Goal: Find specific page/section

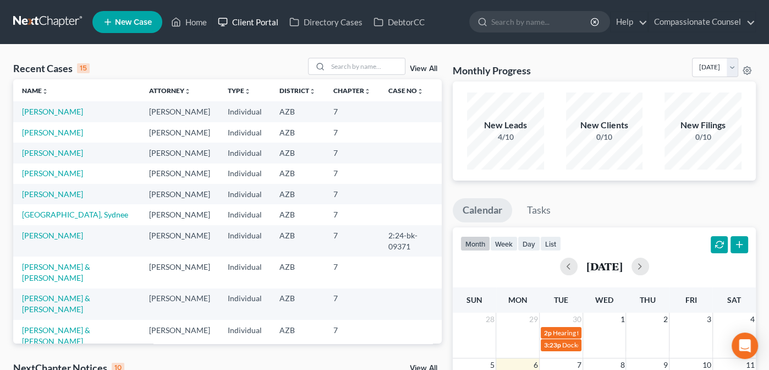
click at [251, 19] on link "Client Portal" at bounding box center [248, 22] width 72 height 20
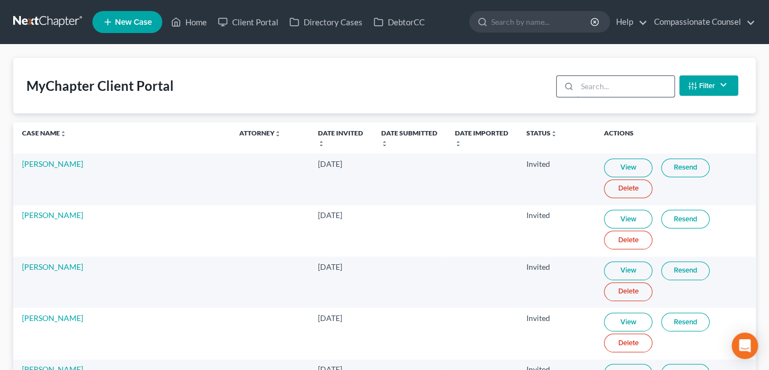
click at [596, 81] on input "search" at bounding box center [625, 86] width 97 height 21
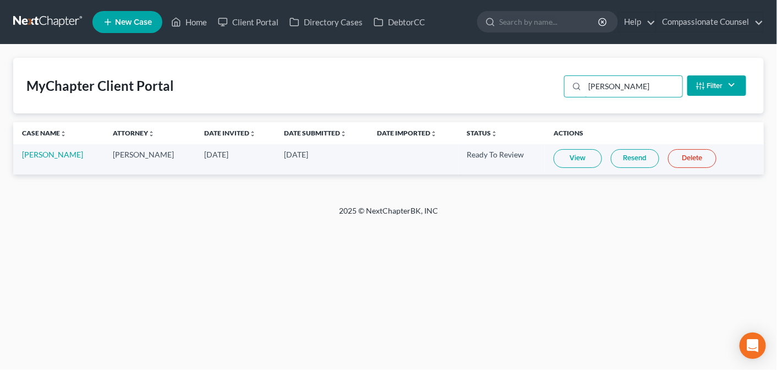
type input "[PERSON_NAME]"
click at [575, 158] on link "View" at bounding box center [578, 158] width 48 height 19
click at [42, 153] on link "[PERSON_NAME]" at bounding box center [52, 154] width 61 height 9
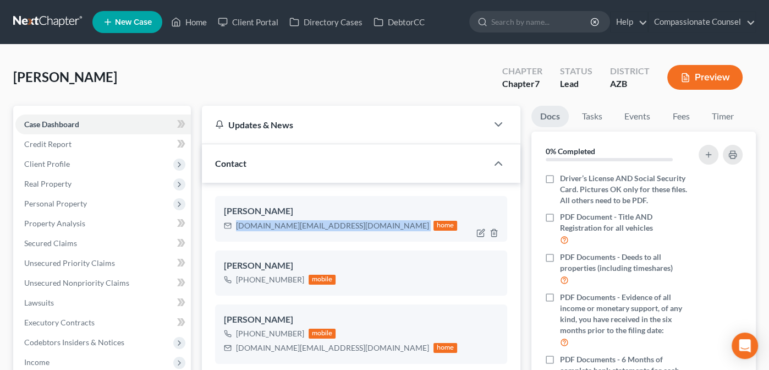
drag, startPoint x: 236, startPoint y: 222, endPoint x: 333, endPoint y: 224, distance: 96.9
click at [333, 224] on div "[DOMAIN_NAME][EMAIL_ADDRESS][DOMAIN_NAME] home" at bounding box center [341, 225] width 234 height 14
copy div "[DOMAIN_NAME][EMAIL_ADDRESS][DOMAIN_NAME]"
drag, startPoint x: 241, startPoint y: 278, endPoint x: 297, endPoint y: 277, distance: 56.1
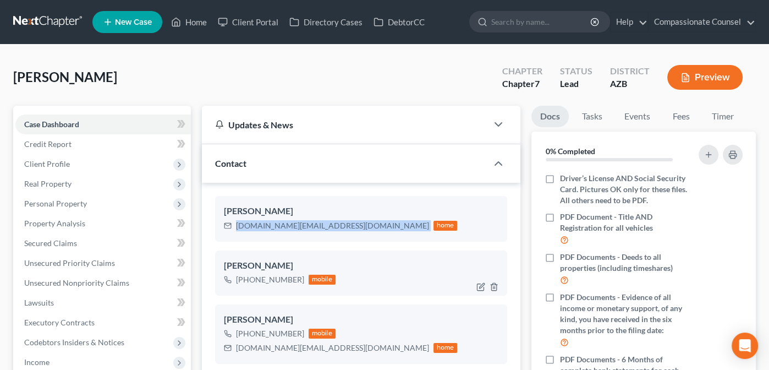
click at [298, 277] on div "[PHONE_NUMBER]" at bounding box center [270, 279] width 68 height 11
copy div "[PHONE_NUMBER]"
click at [194, 20] on link "Home" at bounding box center [189, 22] width 47 height 20
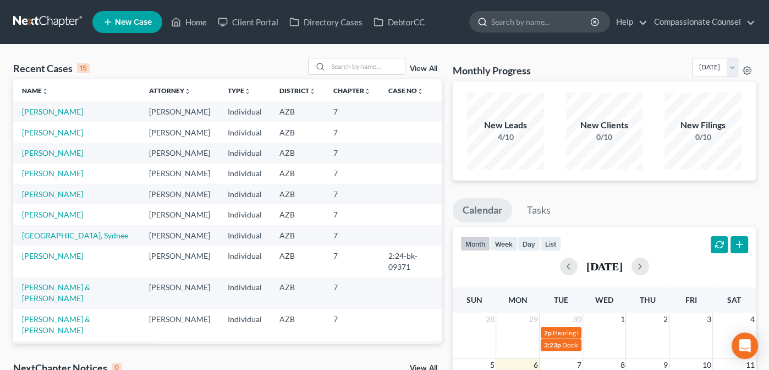
click at [507, 19] on input "search" at bounding box center [541, 22] width 101 height 20
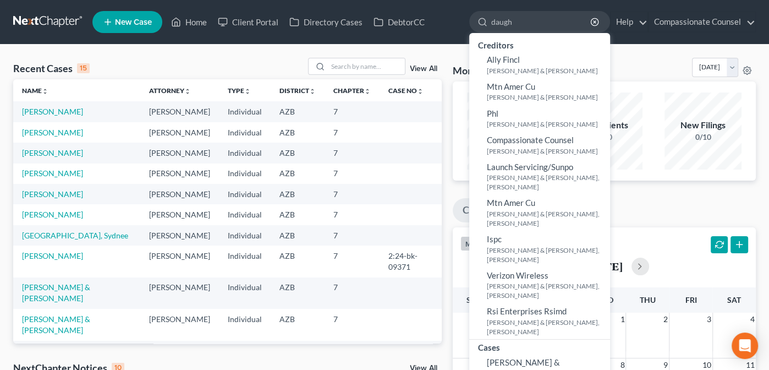
type input "daugh"
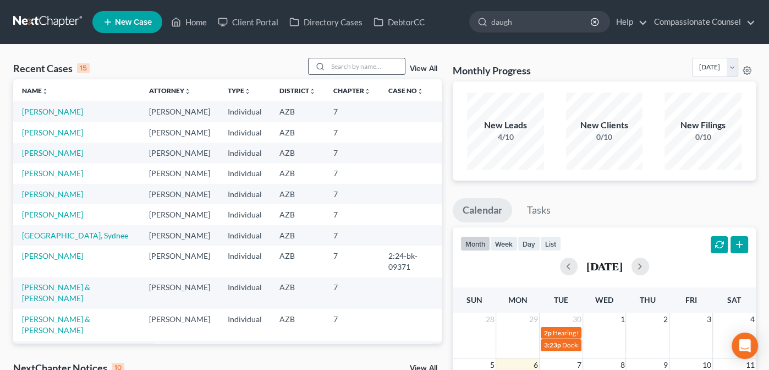
click at [348, 67] on input "search" at bounding box center [366, 66] width 77 height 16
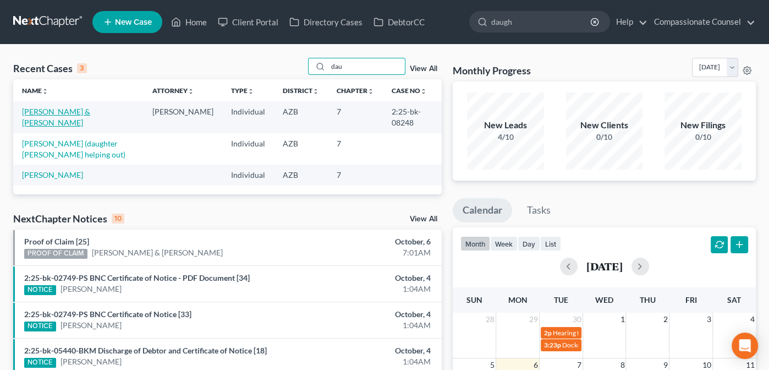
type input "dau"
click at [54, 110] on link "[PERSON_NAME] & [PERSON_NAME]" at bounding box center [56, 117] width 68 height 20
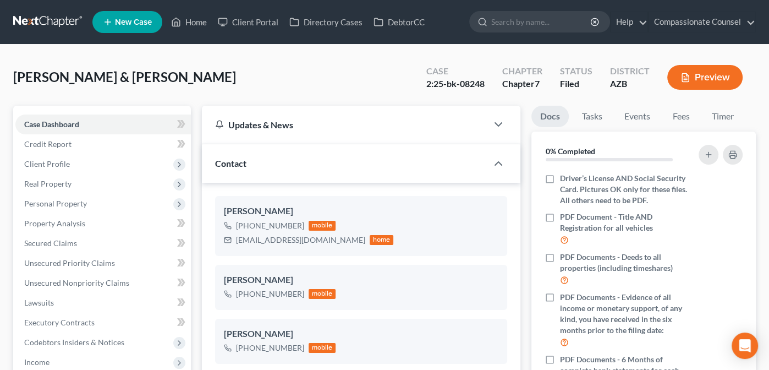
scroll to position [399, 0]
click at [50, 122] on span "Case Dashboard" at bounding box center [51, 123] width 55 height 9
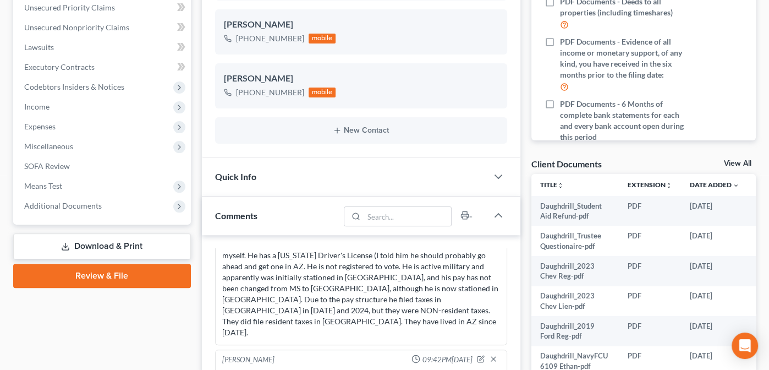
scroll to position [256, 0]
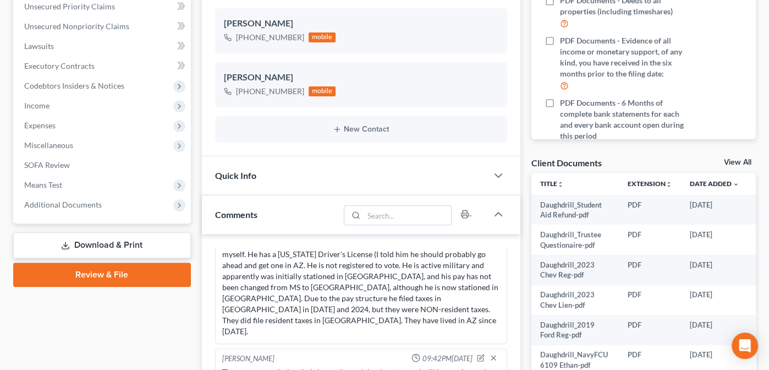
click at [738, 160] on link "View All" at bounding box center [738, 162] width 28 height 8
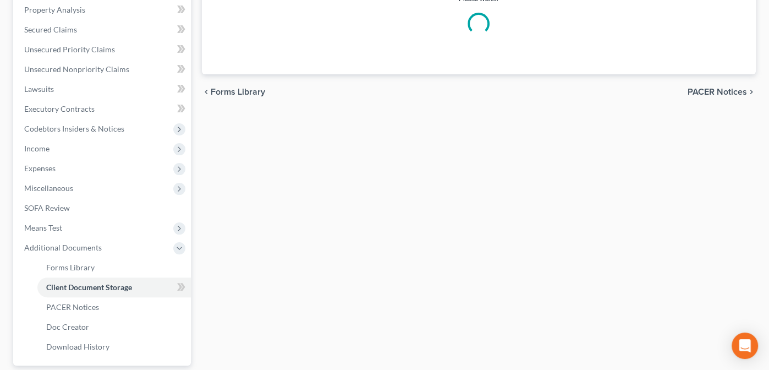
select select "14"
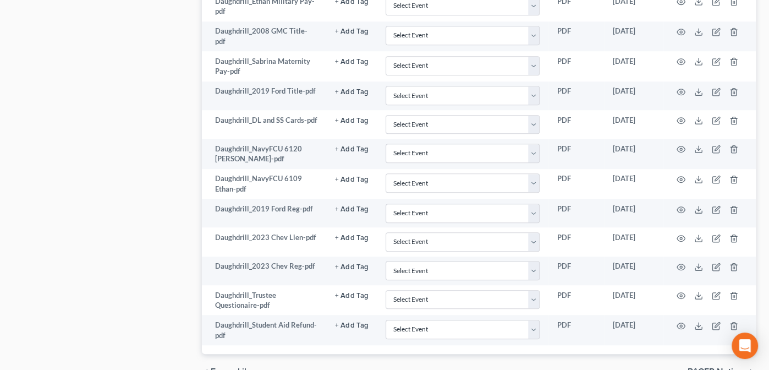
scroll to position [702, 0]
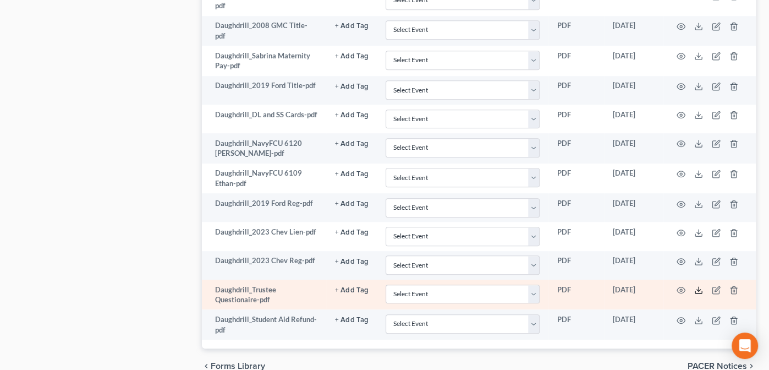
click at [699, 286] on icon at bounding box center [698, 290] width 9 height 9
